Goal: Information Seeking & Learning: Learn about a topic

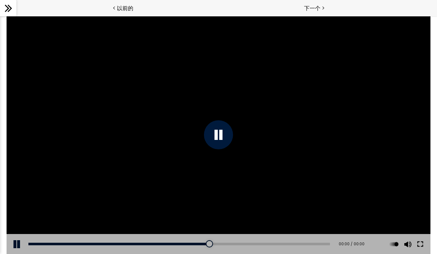
click at [420, 248] on button at bounding box center [419, 244] width 13 height 20
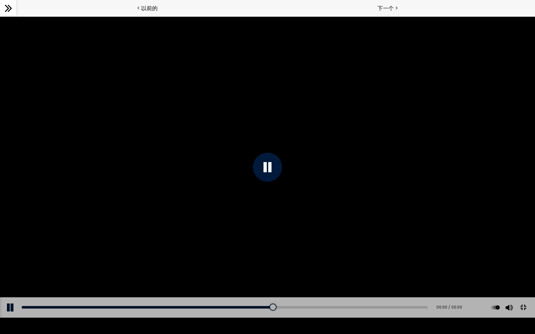
click at [270, 163] on div at bounding box center [267, 167] width 29 height 29
click at [270, 163] on div at bounding box center [267, 167] width 535 height 301
click at [270, 163] on div at bounding box center [267, 167] width 29 height 29
click at [270, 163] on div at bounding box center [267, 167] width 535 height 301
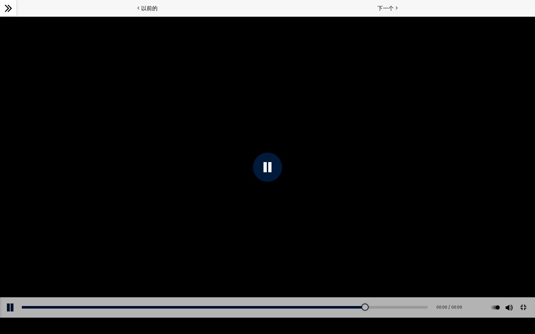
click at [436, 254] on button at bounding box center [523, 307] width 16 height 16
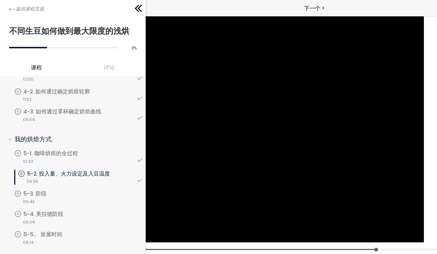
scroll to position [202, 0]
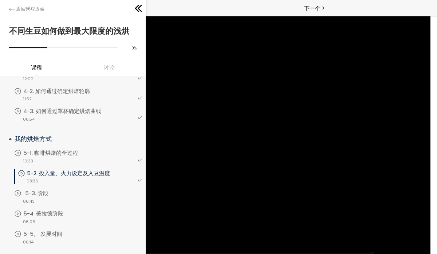
click at [40, 191] on font "5-3. 阶段" at bounding box center [36, 194] width 23 height 8
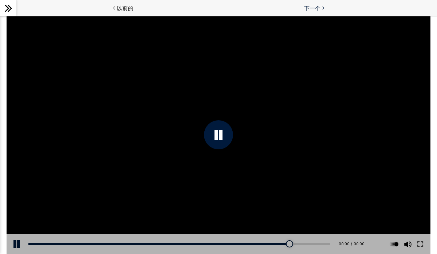
click at [318, 10] on font "下一个" at bounding box center [312, 8] width 16 height 8
click at [314, 5] on font "下一个" at bounding box center [312, 8] width 16 height 8
click at [306, 6] on font "下一个" at bounding box center [312, 8] width 16 height 8
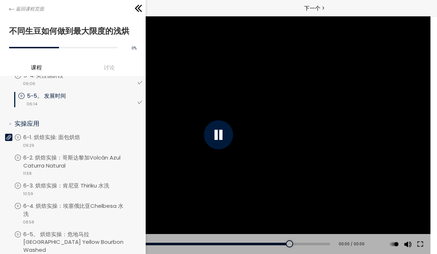
scroll to position [341, 0]
click at [55, 135] on font "6-1. 烘焙实操: 面包烘焙" at bounding box center [53, 137] width 57 height 8
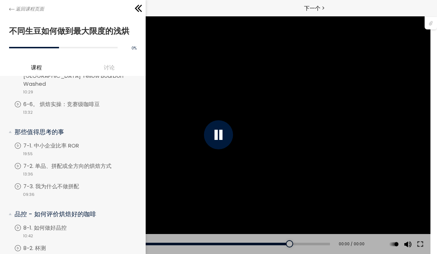
scroll to position [522, 0]
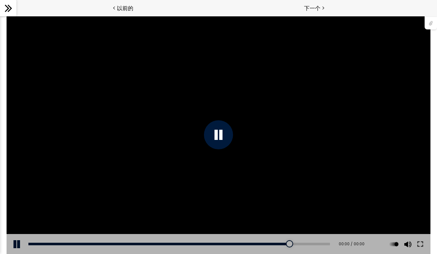
click at [429, 20] on div at bounding box center [430, 23] width 12 height 14
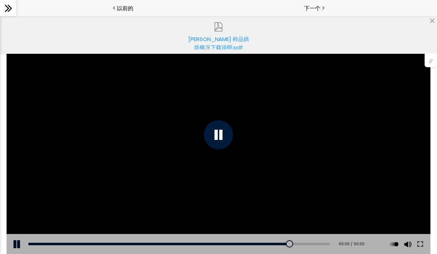
click at [225, 41] on font "Patrik Rolf Ikawa 样品烘焙概况下载说明.pdf" at bounding box center [218, 43] width 61 height 16
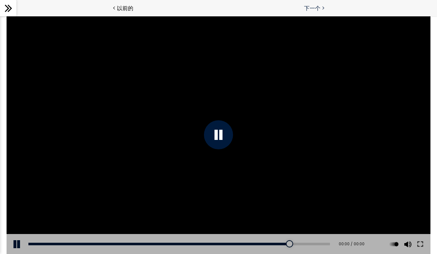
click at [309, 9] on font "下一个" at bounding box center [312, 8] width 16 height 8
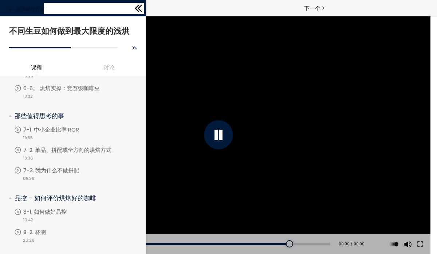
click at [9, 1] on div "返回课程页面" at bounding box center [73, 8] width 146 height 16
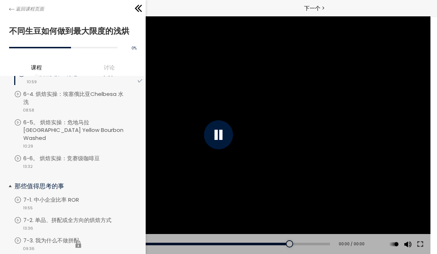
scroll to position [457, 0]
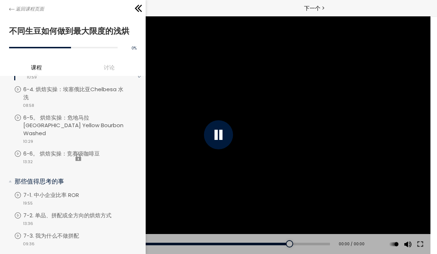
click at [81, 150] on li "您必须完成单元（6-6.烘焙实操：竞赛级咖啡豆）才能继续。 6-6。 烘焙实操：竞赛级咖啡豆 视频 13:32" at bounding box center [78, 157] width 128 height 15
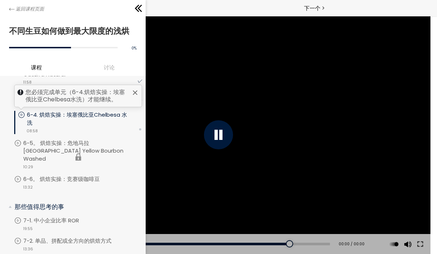
scroll to position [431, 0]
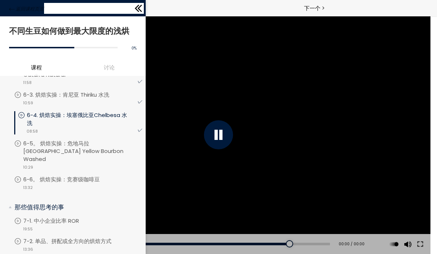
click at [8, 5] on div "返回课程页面" at bounding box center [73, 8] width 146 height 16
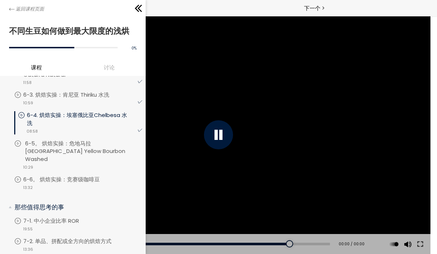
click at [68, 142] on font "6-5。 烘焙实操：危地马拉El Socorro Yellow Bourbon Washed" at bounding box center [75, 152] width 100 height 24
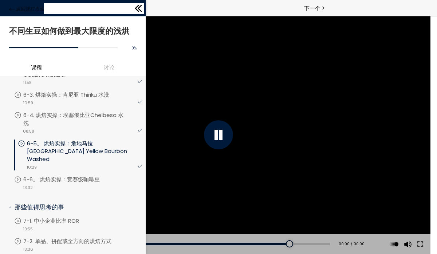
click at [12, 5] on link "返回课程页面" at bounding box center [26, 9] width 35 height 8
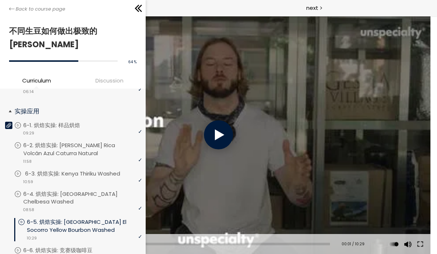
scroll to position [366, 0]
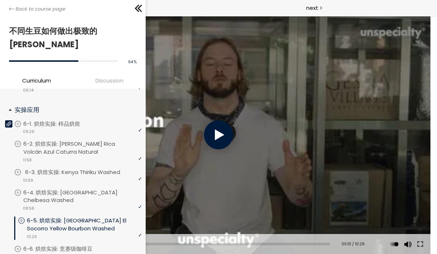
click at [73, 176] on div "video 10:59" at bounding box center [78, 179] width 128 height 7
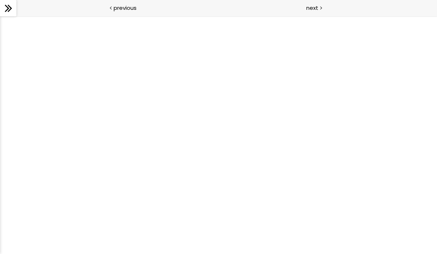
click at [239, 155] on div at bounding box center [218, 135] width 437 height 238
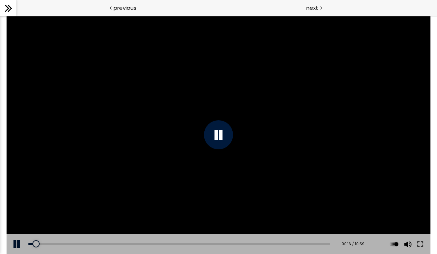
click at [223, 140] on div at bounding box center [218, 134] width 29 height 29
click at [422, 246] on button at bounding box center [419, 244] width 13 height 20
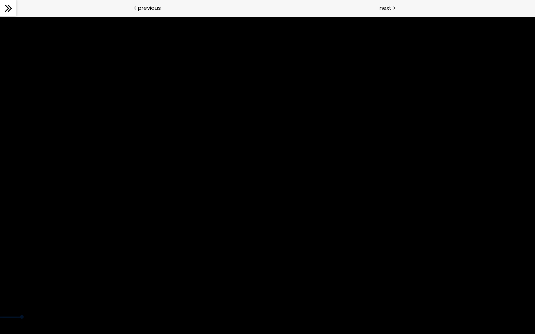
click at [442, 290] on div at bounding box center [267, 167] width 535 height 301
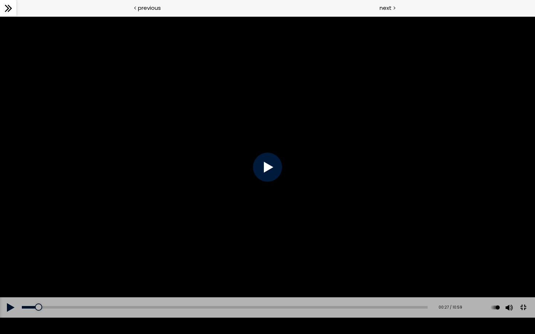
click at [442, 290] on div at bounding box center [267, 167] width 535 height 301
